Goal: Download file/media

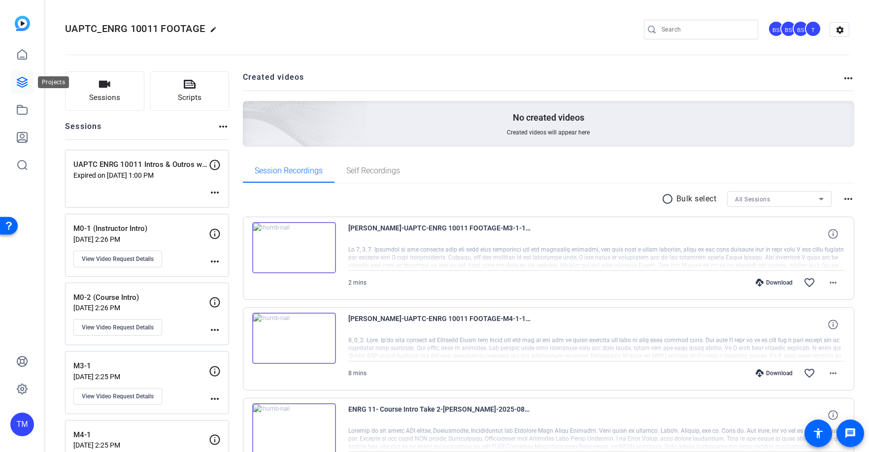
click at [17, 76] on icon at bounding box center [22, 82] width 12 height 12
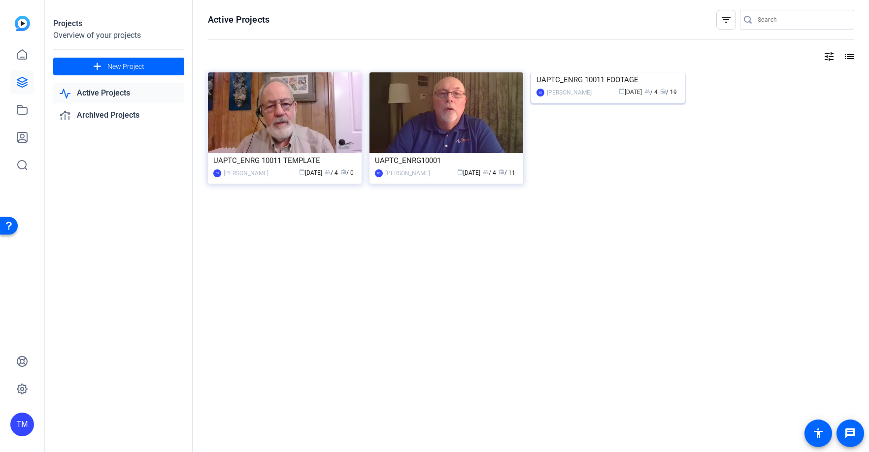
click at [558, 87] on div "UAPTC_ENRG 10011 FOOTAGE" at bounding box center [607, 79] width 143 height 15
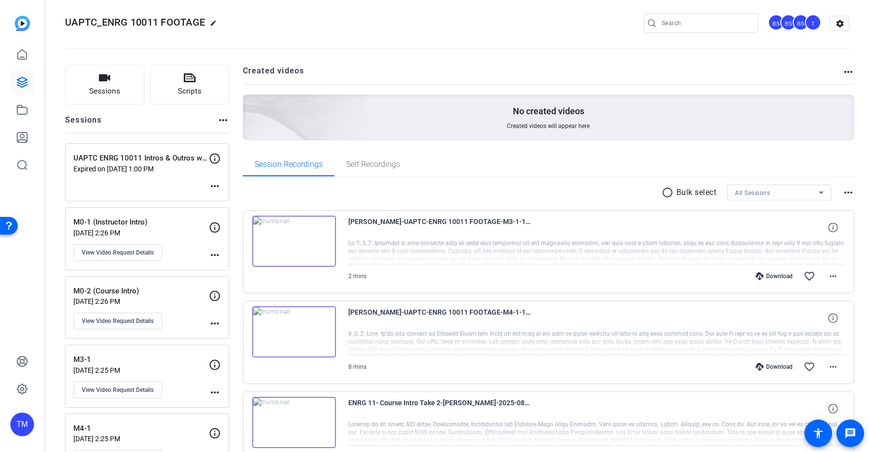
scroll to position [187, 0]
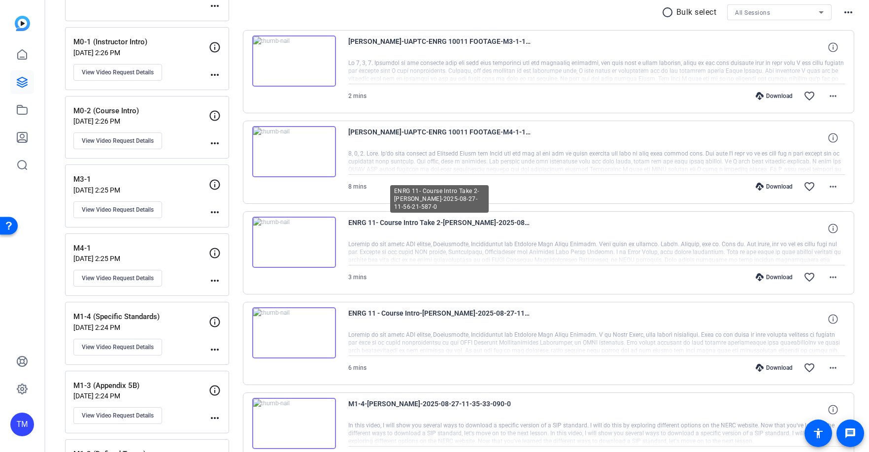
click at [481, 223] on span "ENRG 11- Course Intro Take 2-[PERSON_NAME]-2025-08-27-11-56-21-587-0" at bounding box center [439, 229] width 182 height 24
click at [136, 47] on p "M0-1 (Instructor Intro)" at bounding box center [140, 41] width 135 height 11
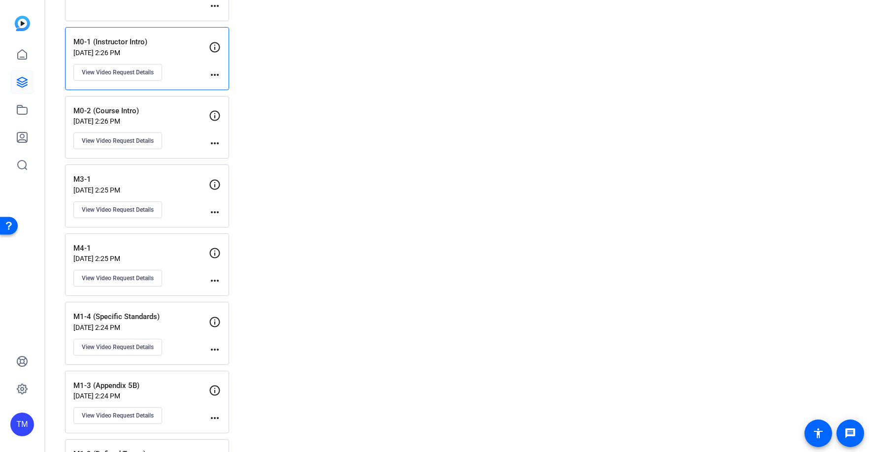
click at [212, 75] on mat-icon "more_horiz" at bounding box center [215, 75] width 12 height 12
click at [212, 75] on div at bounding box center [434, 226] width 869 height 452
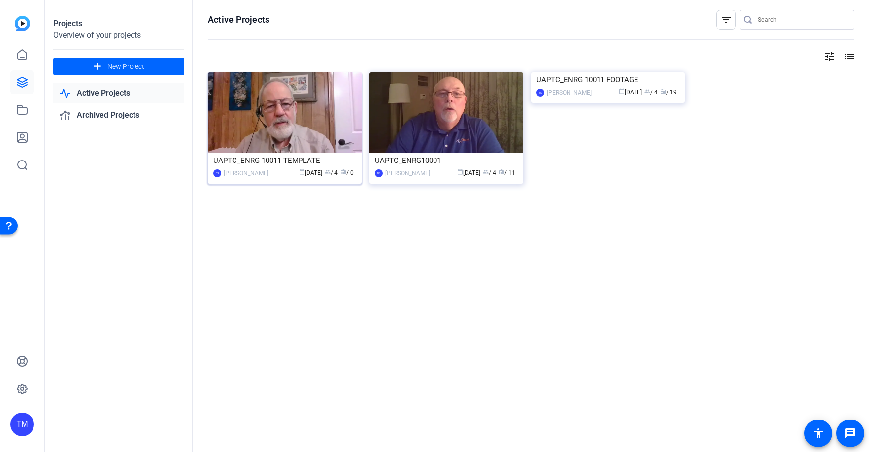
click at [294, 158] on div "UAPTC_ENRG 10011 TEMPLATE" at bounding box center [284, 160] width 143 height 15
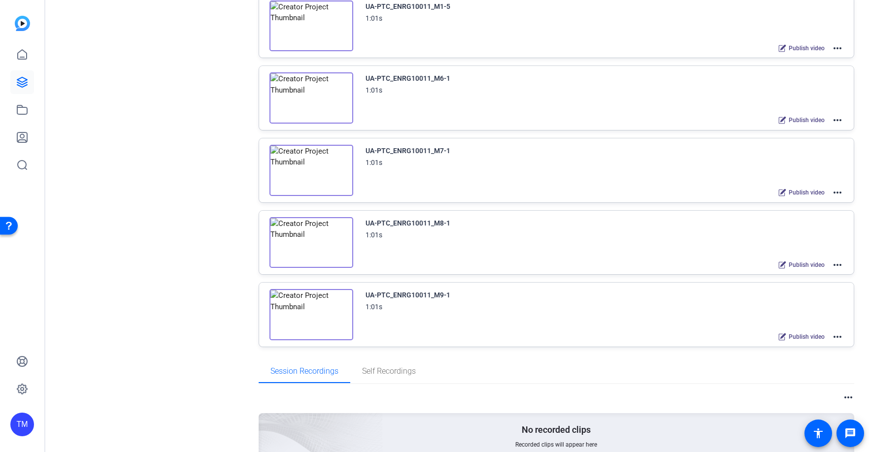
scroll to position [517, 0]
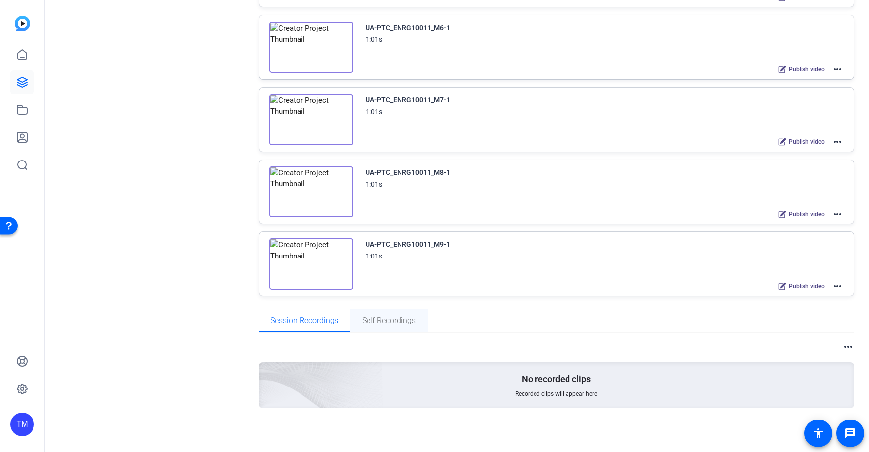
click at [396, 320] on span "Self Recordings" at bounding box center [389, 321] width 54 height 8
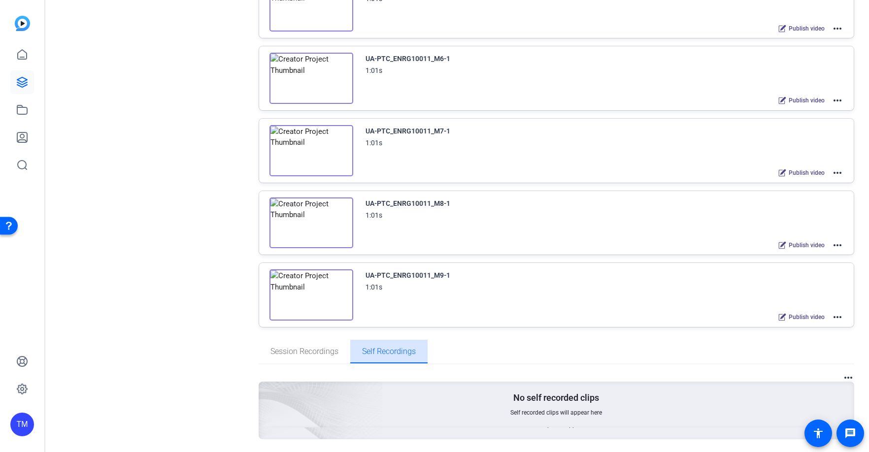
scroll to position [486, 0]
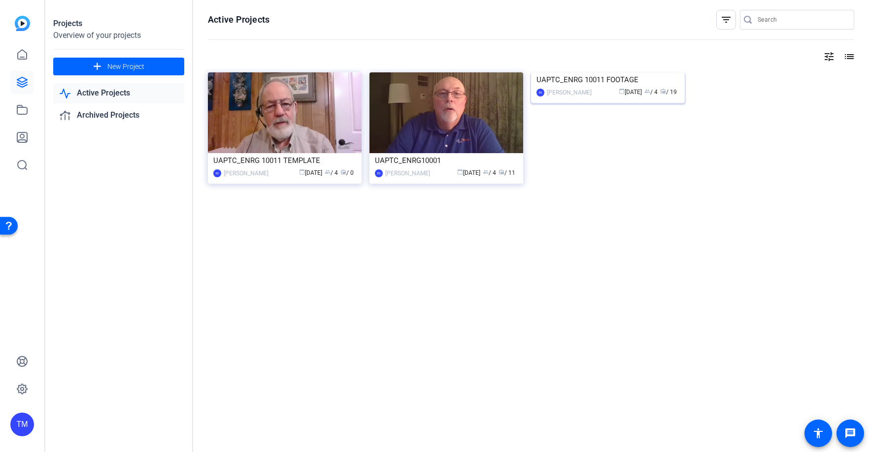
click at [617, 87] on div "UAPTC_ENRG 10011 FOOTAGE" at bounding box center [607, 79] width 143 height 15
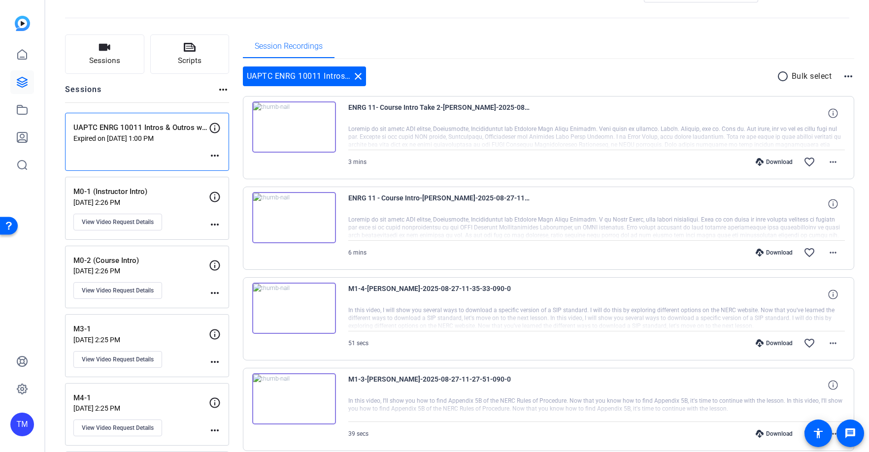
scroll to position [32, 0]
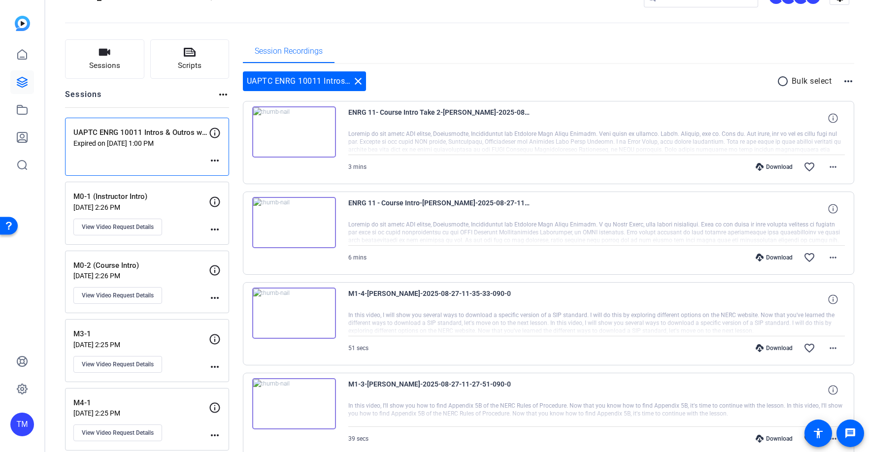
click at [181, 207] on p "[DATE] 2:26 PM" at bounding box center [140, 207] width 135 height 8
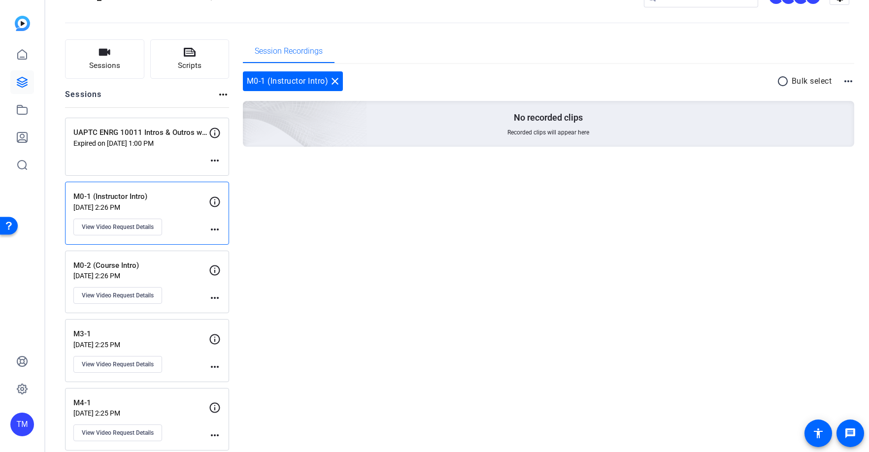
click at [173, 154] on div "UAPTC ENRG 10011 Intros & Outros w/ [PERSON_NAME] Expired on [DATE] 1:00 PM mor…" at bounding box center [147, 147] width 164 height 58
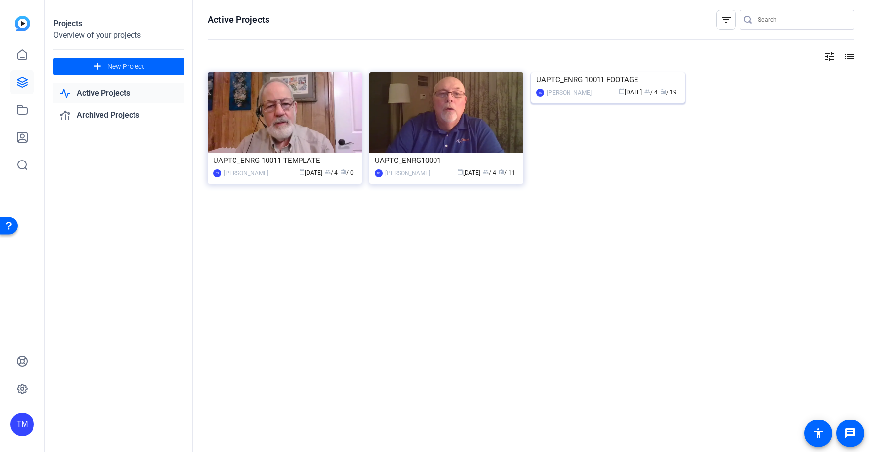
click at [608, 87] on div "UAPTC_ENRG 10011 FOOTAGE" at bounding box center [607, 79] width 143 height 15
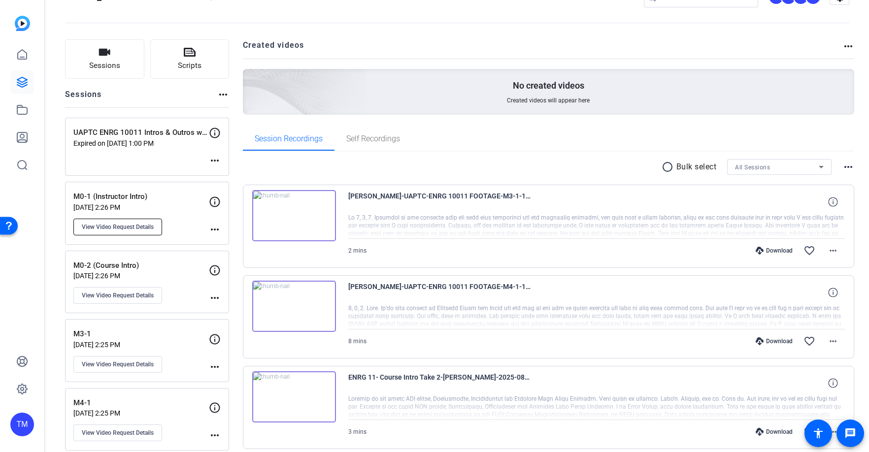
click at [130, 231] on span "View Video Request Details" at bounding box center [118, 227] width 72 height 8
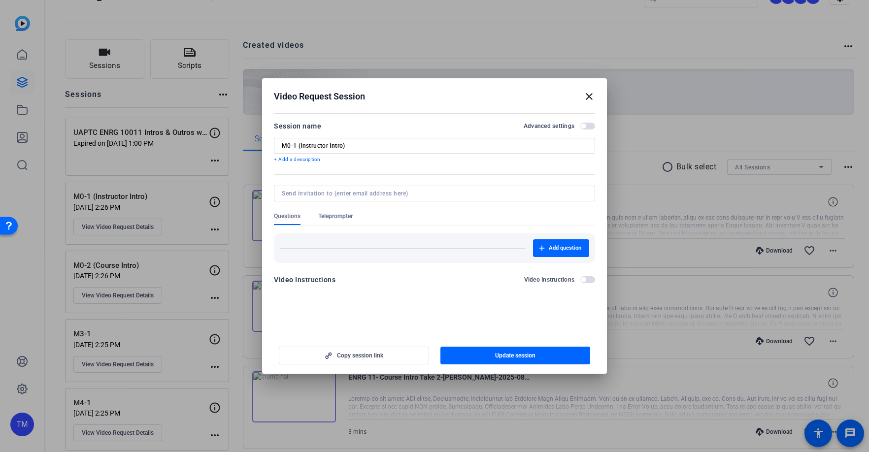
click at [587, 99] on mat-icon "close" at bounding box center [589, 97] width 12 height 12
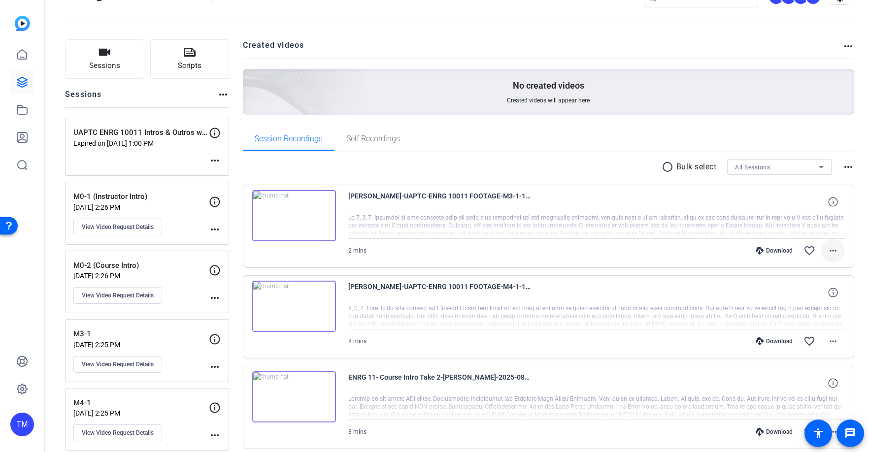
click at [838, 257] on mat-icon "more_horiz" at bounding box center [833, 251] width 12 height 12
click at [868, 294] on div at bounding box center [434, 226] width 869 height 452
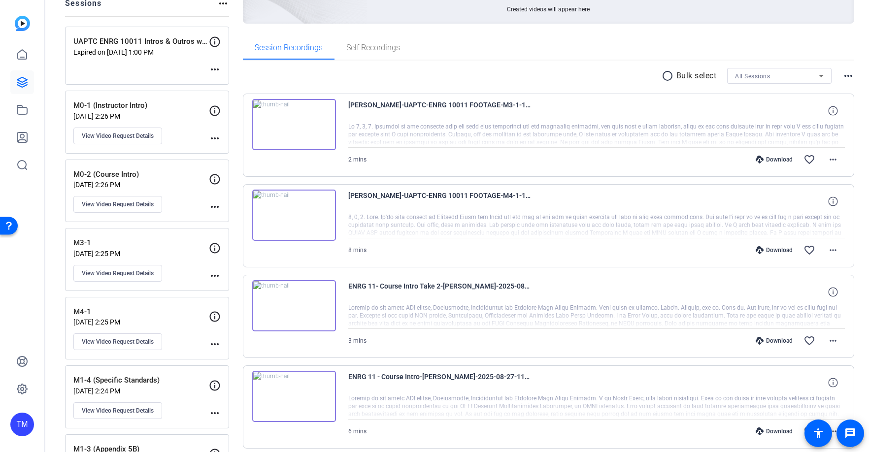
scroll to position [137, 0]
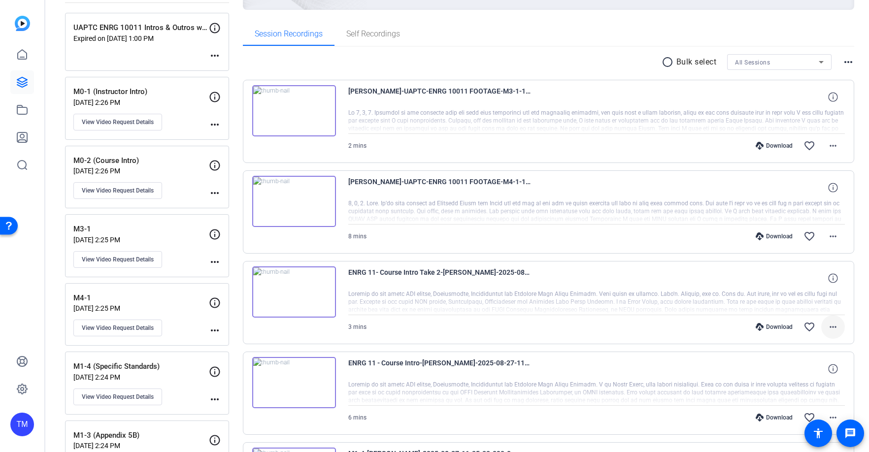
click at [837, 330] on mat-icon "more_horiz" at bounding box center [833, 327] width 12 height 12
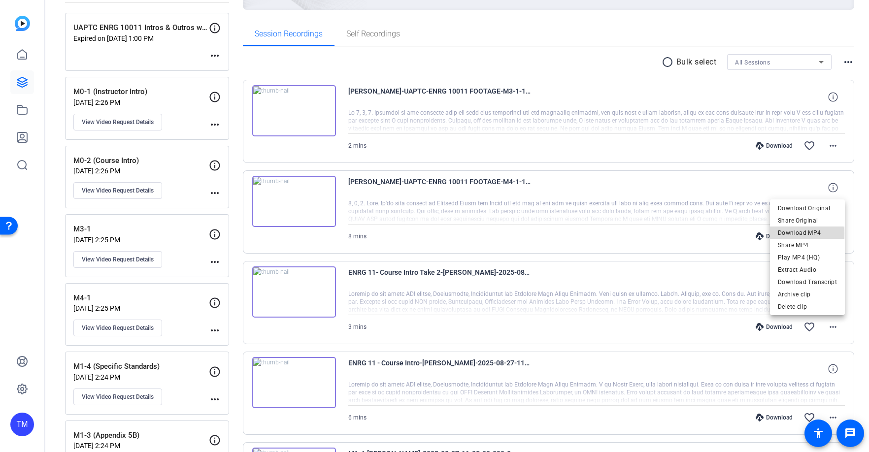
click at [806, 234] on span "Download MP4" at bounding box center [807, 233] width 59 height 12
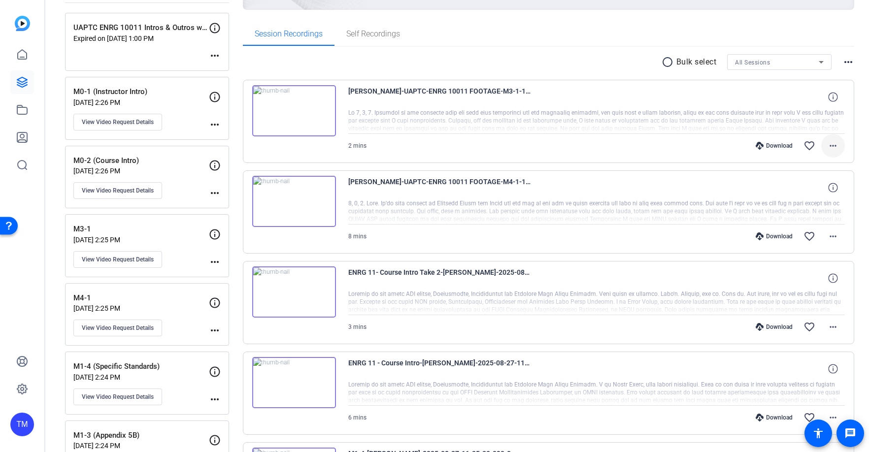
click at [829, 142] on mat-icon "more_horiz" at bounding box center [833, 146] width 12 height 12
click at [828, 187] on span "Download MP4" at bounding box center [807, 191] width 59 height 12
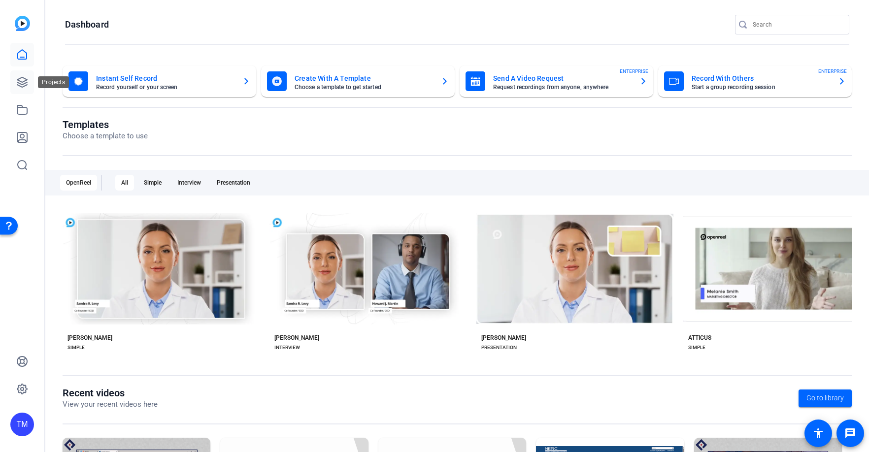
click at [21, 85] on icon at bounding box center [22, 82] width 12 height 12
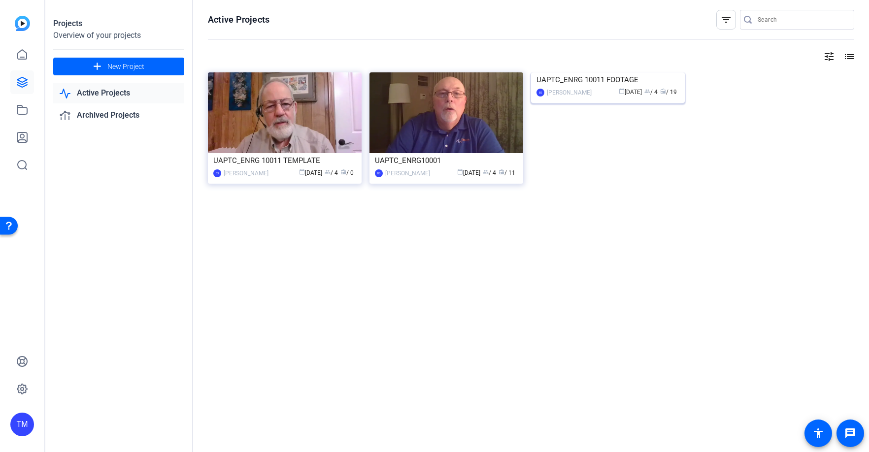
click at [601, 87] on div "UAPTC_ENRG 10011 FOOTAGE" at bounding box center [607, 79] width 143 height 15
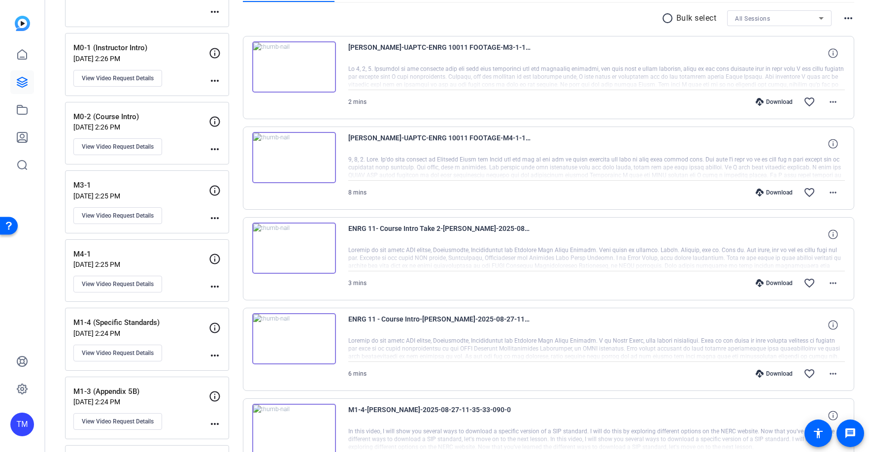
scroll to position [184, 0]
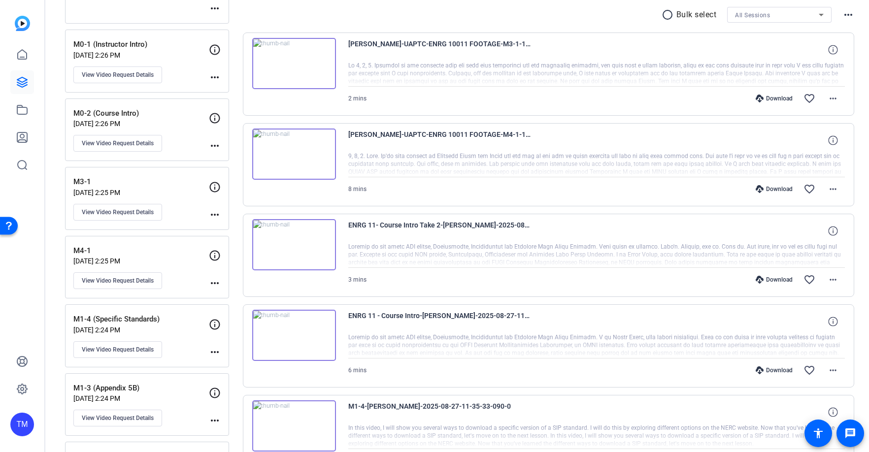
click at [531, 325] on div "ENRG 11 - Course Intro-[PERSON_NAME]-2025-08-27-11-49-45-983-0" at bounding box center [596, 322] width 497 height 24
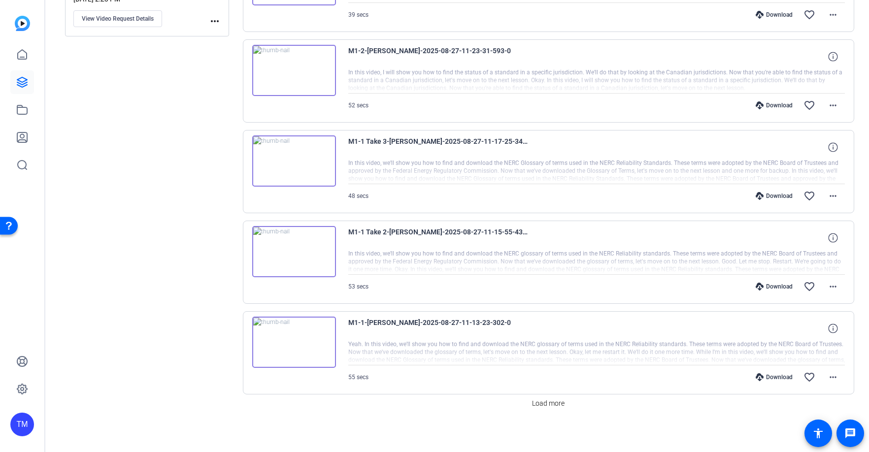
scroll to position [725, 0]
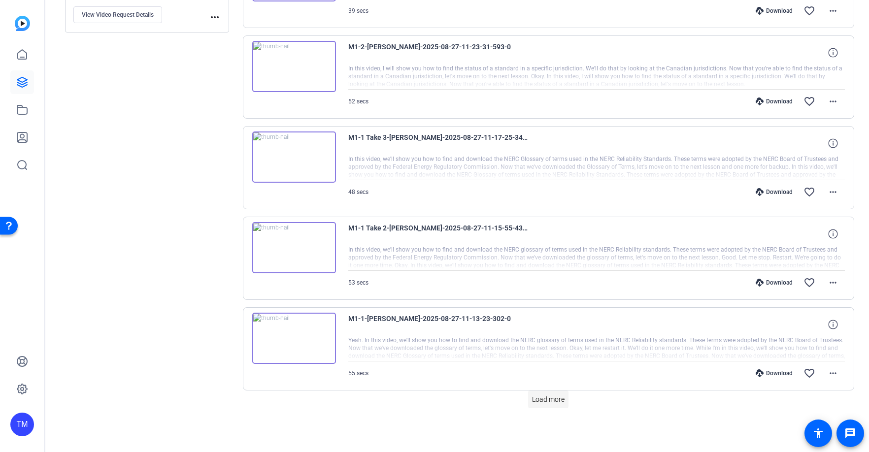
click at [552, 398] on span "Load more" at bounding box center [548, 399] width 33 height 10
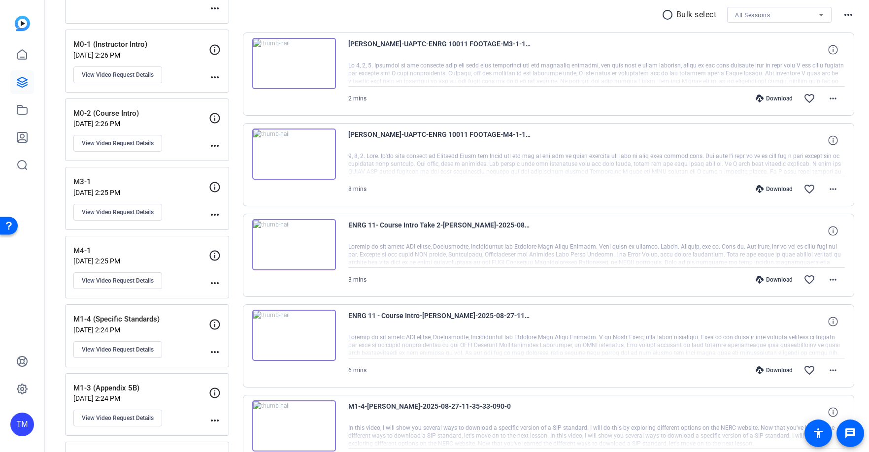
scroll to position [200, 0]
